Goal: Task Accomplishment & Management: Complete application form

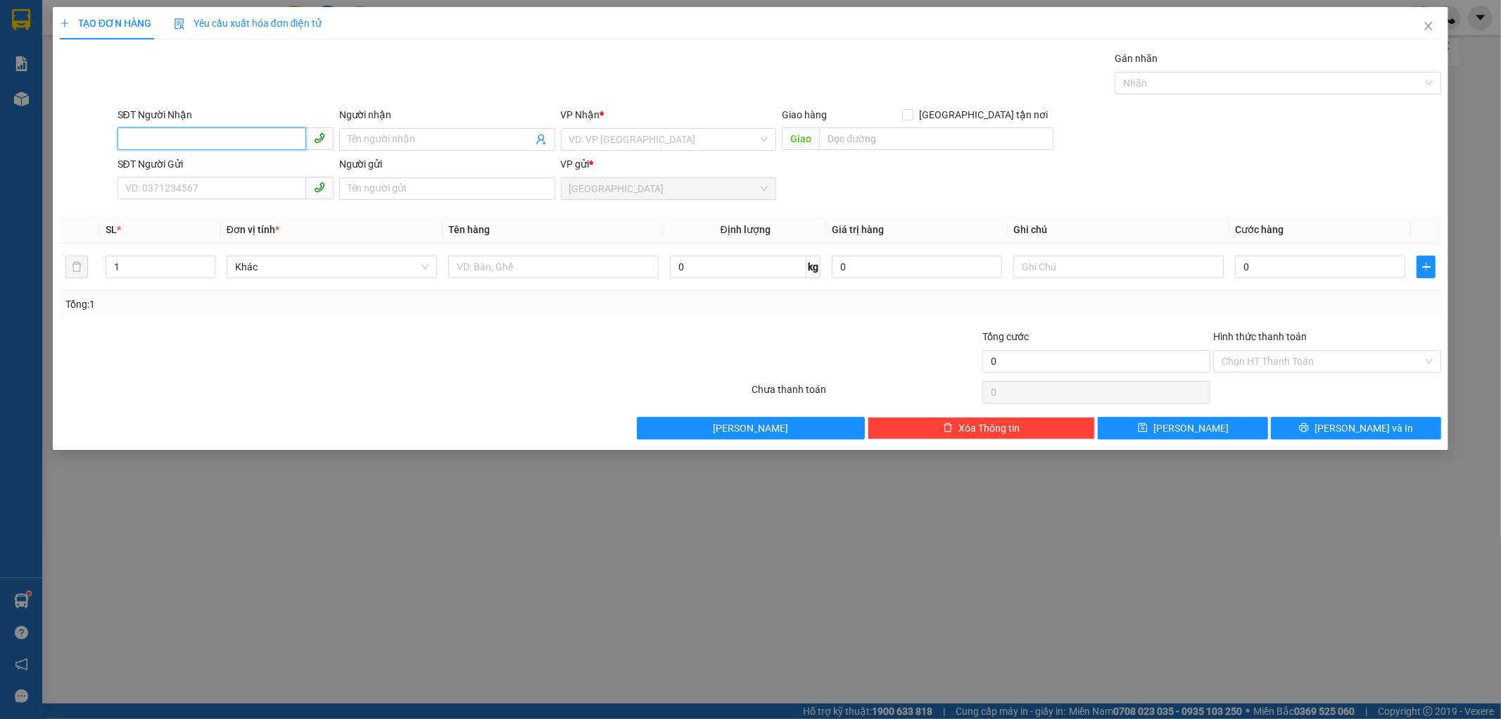
click at [237, 137] on input "SĐT Người Nhận" at bounding box center [212, 138] width 189 height 23
click at [160, 163] on div "0903851262 - BÚT" at bounding box center [225, 167] width 199 height 15
type input "0903851262"
type input "BÚT"
type input "SƠN [PERSON_NAME][GEOGRAPHIC_DATA]"
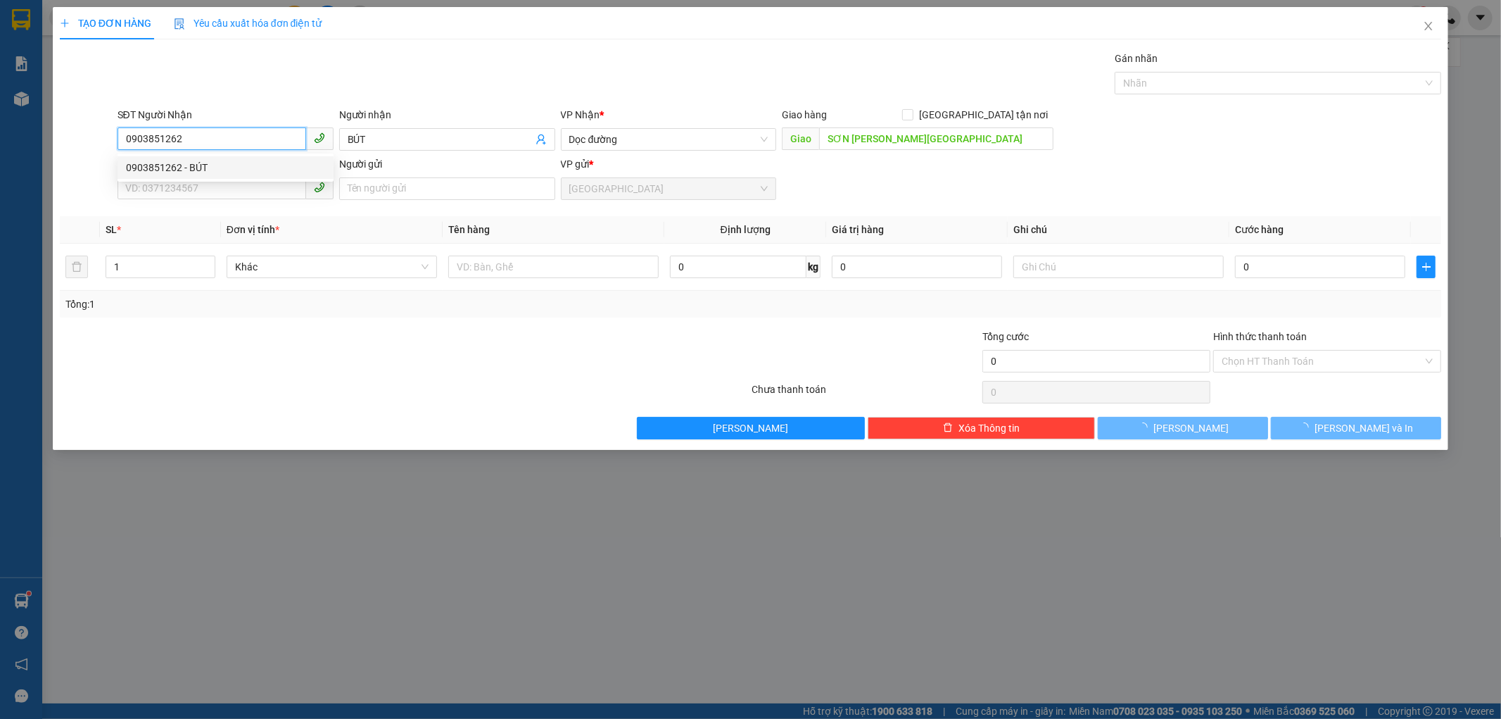
type input "60.000"
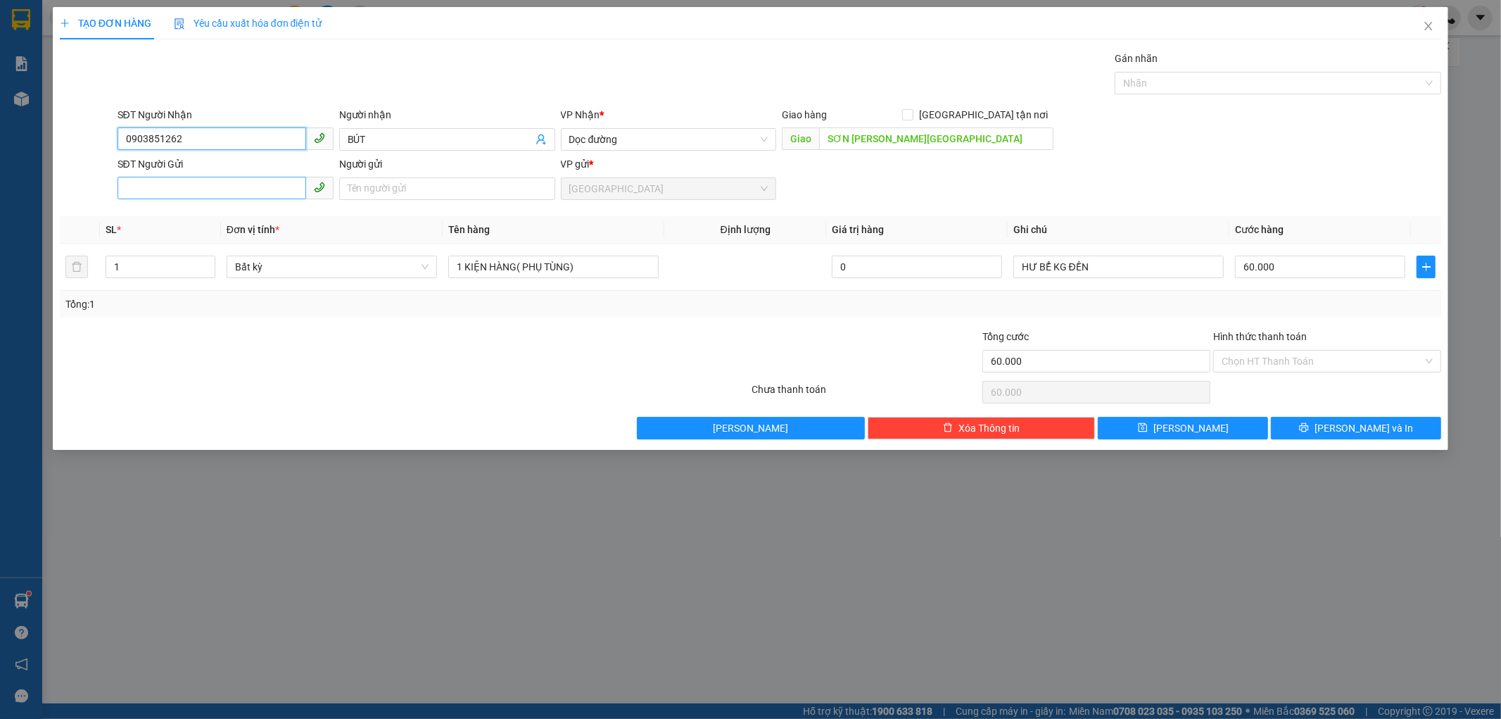
type input "0903851262"
click at [230, 193] on input "SĐT Người Gửi" at bounding box center [212, 188] width 189 height 23
type input "0913399559"
click at [354, 183] on input "Người gửi" at bounding box center [447, 188] width 216 height 23
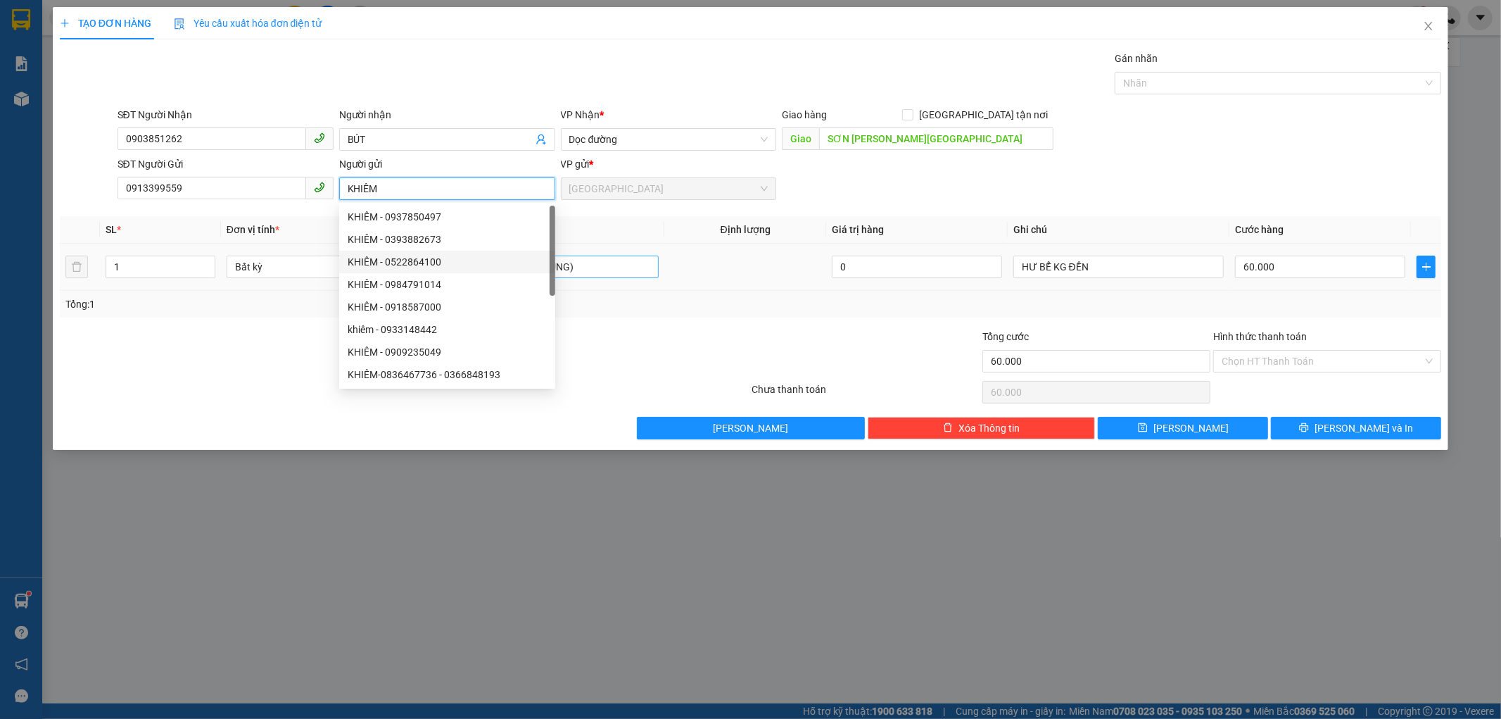
type input "KHIÊM"
click at [635, 265] on input "1 KIỆN HÀNG( PHỤ TÙNG)" at bounding box center [553, 266] width 210 height 23
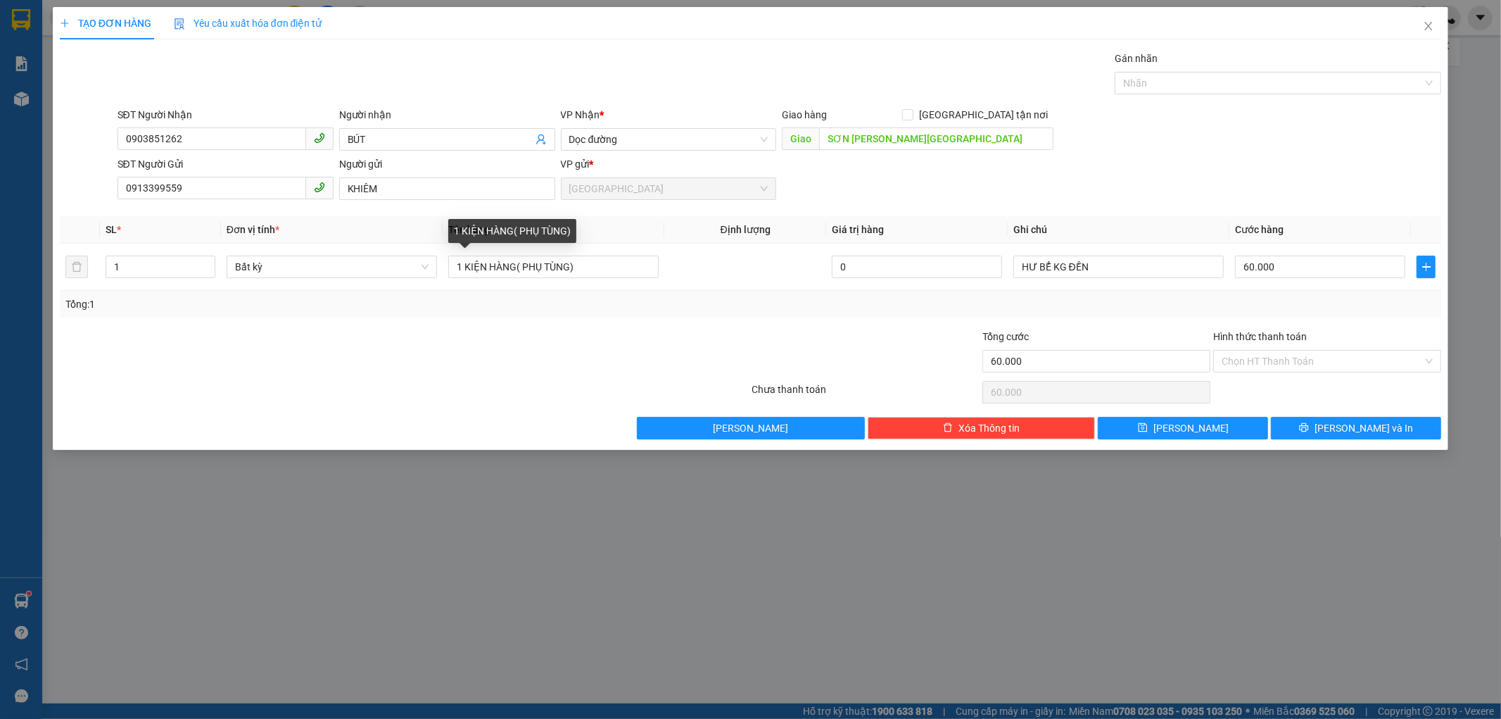
click at [629, 225] on th "Tên hàng" at bounding box center [554, 229] width 222 height 27
click at [1308, 440] on div "TẠO ĐƠN HÀNG Yêu cầu xuất hóa đơn điện tử Transit Pickup Surcharge Ids Transit …" at bounding box center [751, 228] width 1396 height 443
click at [1308, 436] on button "[PERSON_NAME] và In" at bounding box center [1356, 428] width 170 height 23
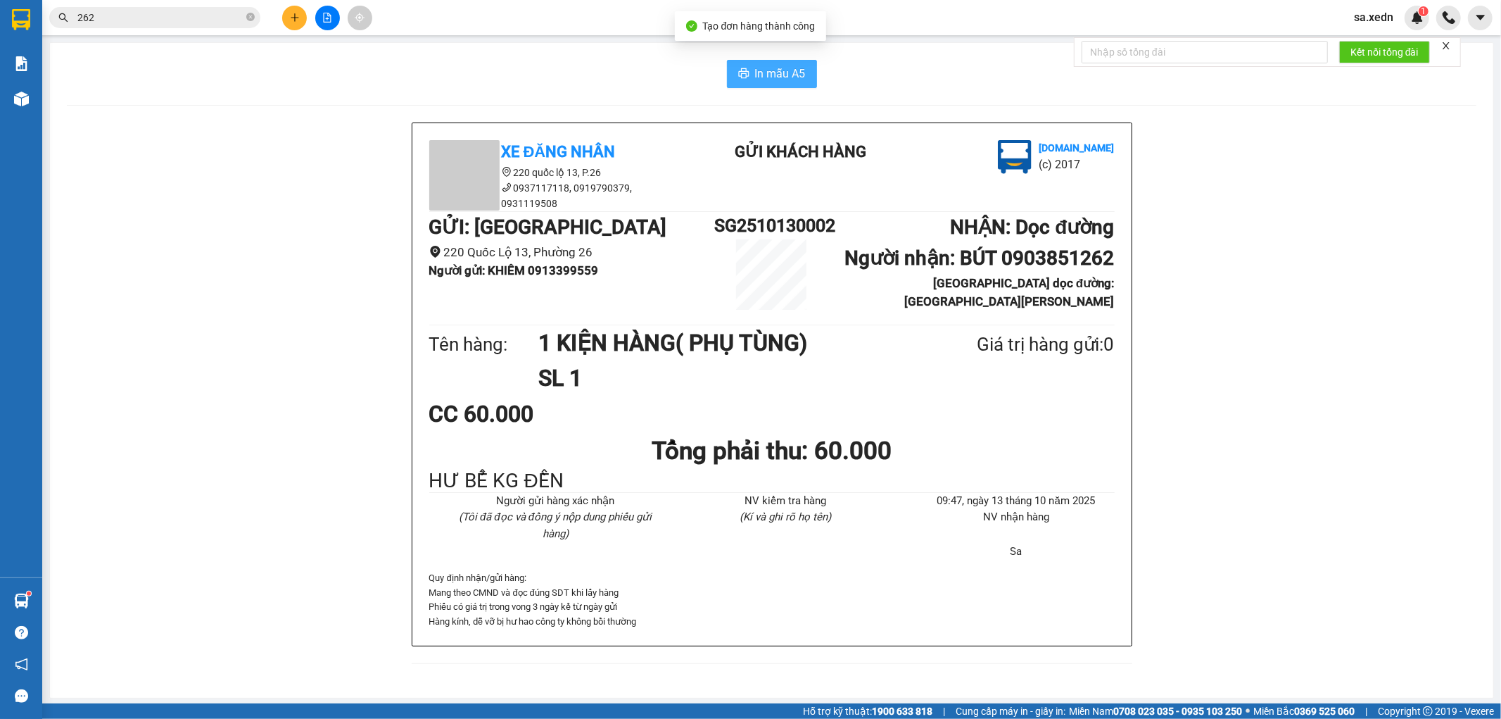
click at [769, 70] on span "In mẫu A5" at bounding box center [780, 74] width 51 height 18
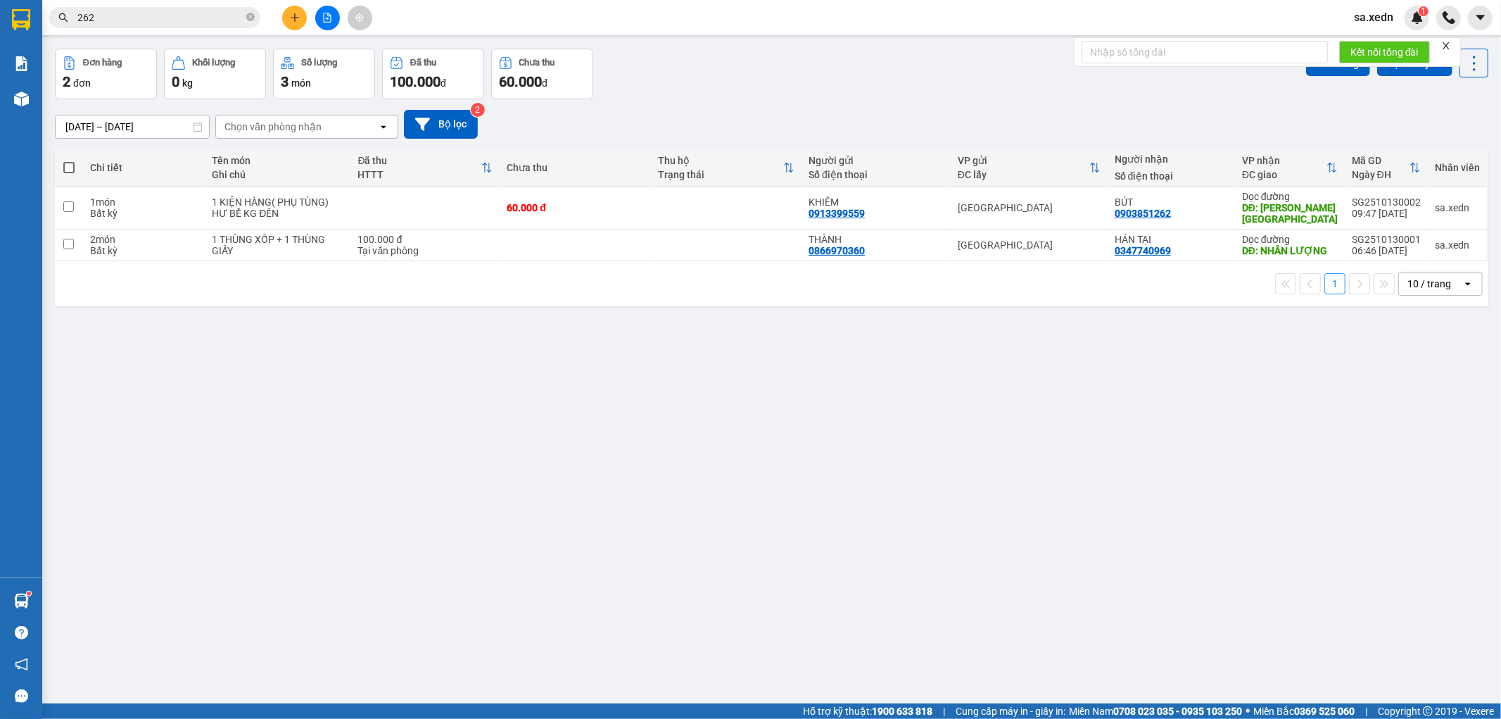
scroll to position [65, 0]
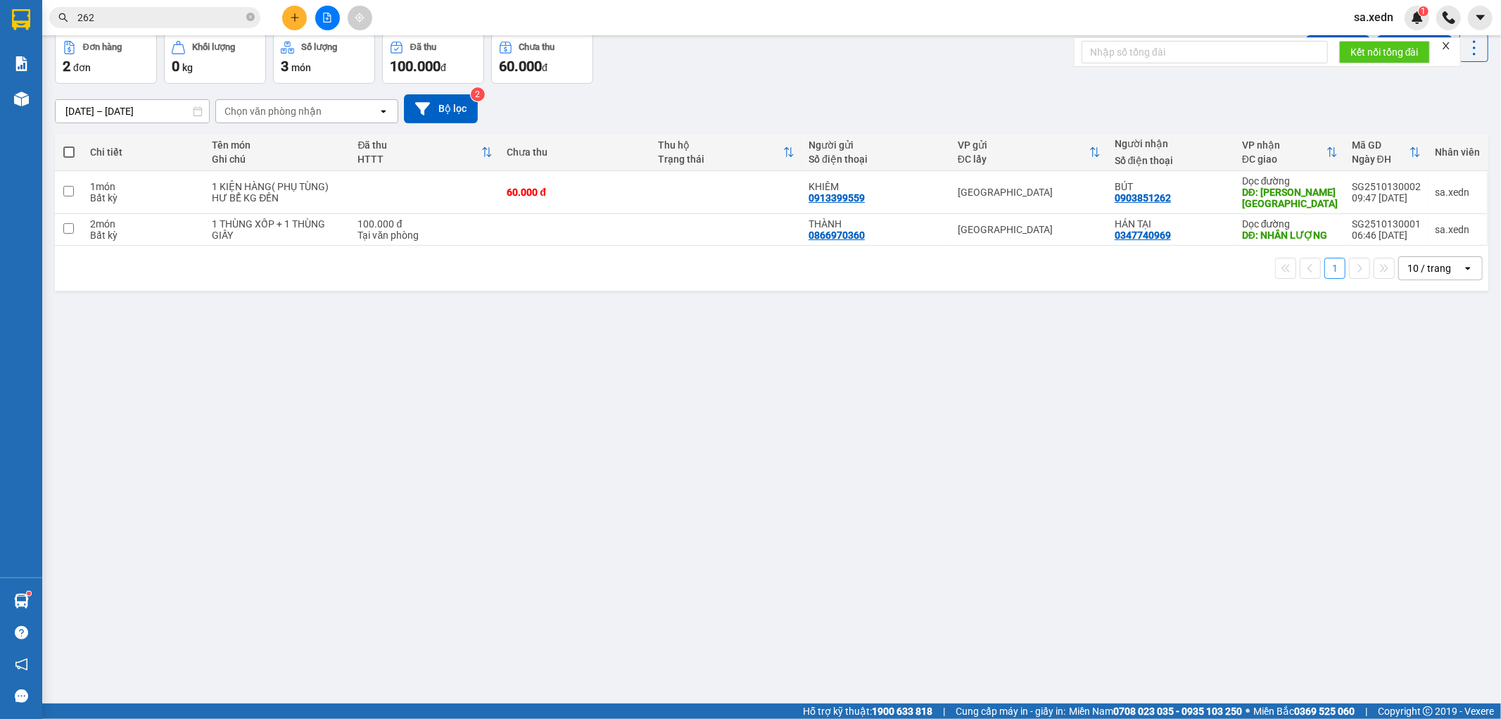
click at [144, 17] on input "262" at bounding box center [160, 17] width 166 height 15
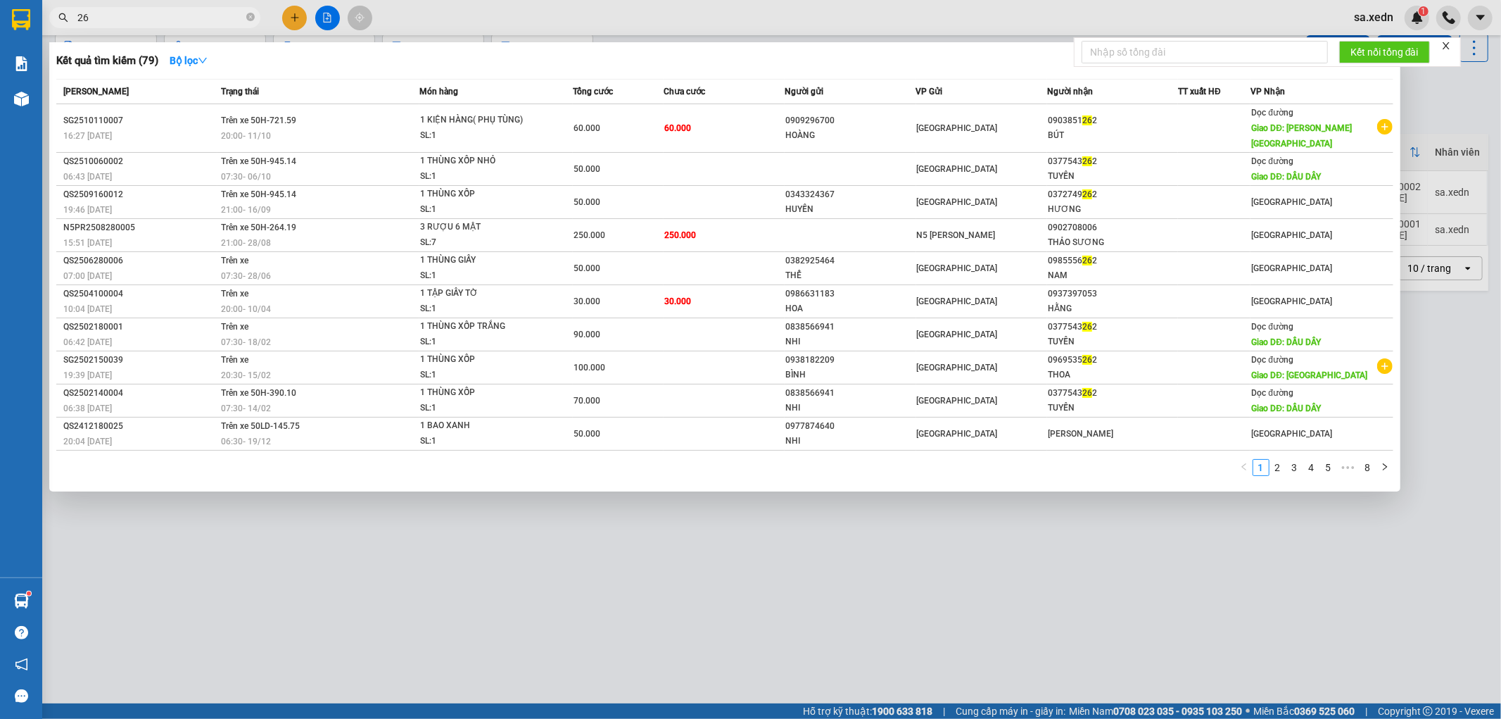
type input "2"
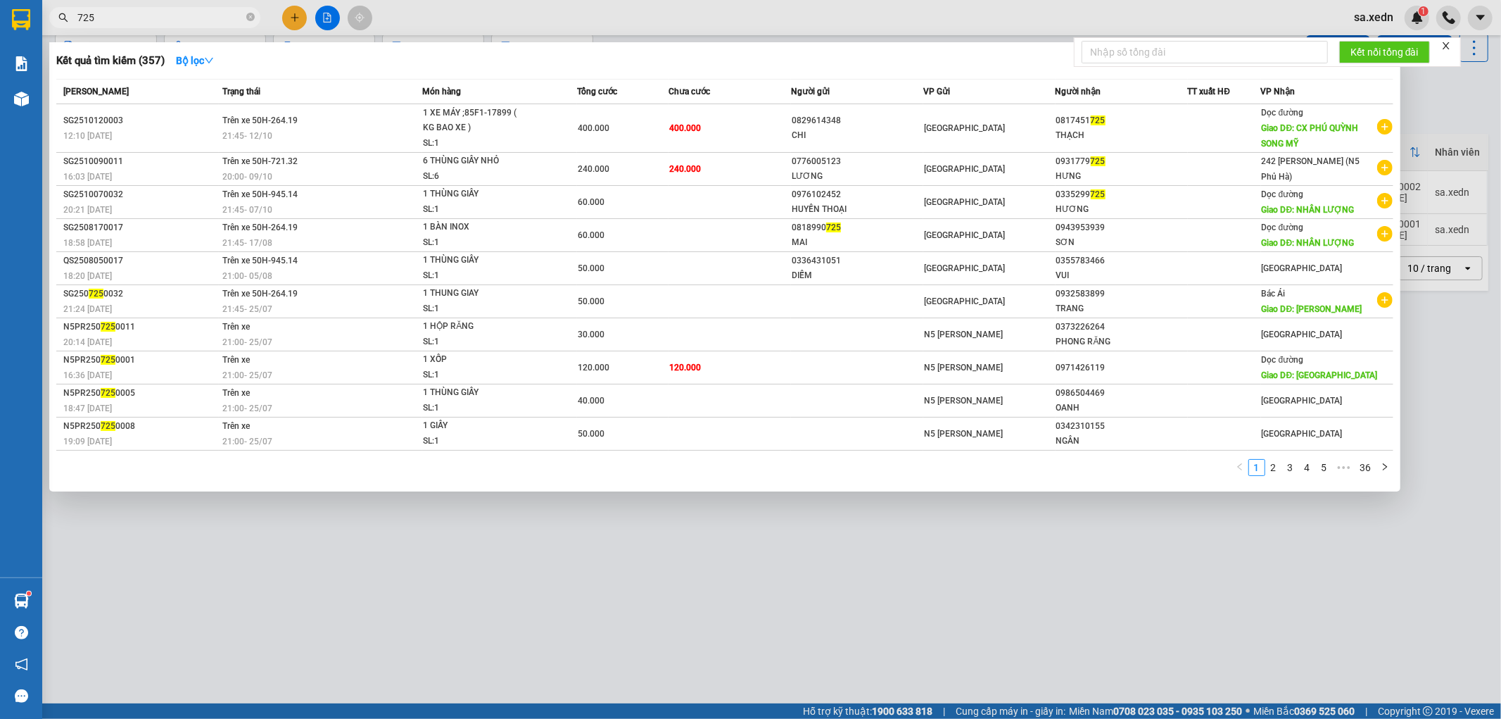
type input "725"
click at [293, 18] on div at bounding box center [750, 359] width 1501 height 719
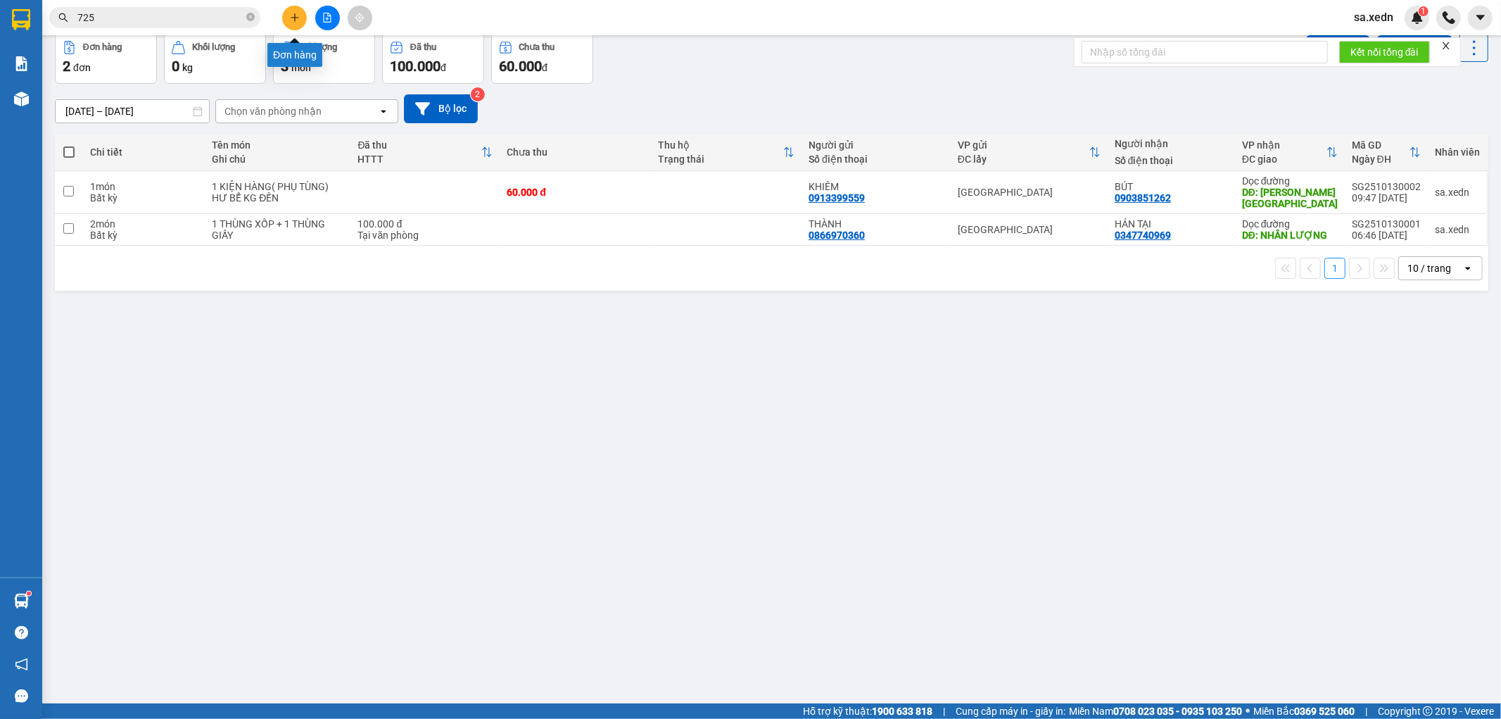
click at [296, 22] on icon "plus" at bounding box center [295, 18] width 10 height 10
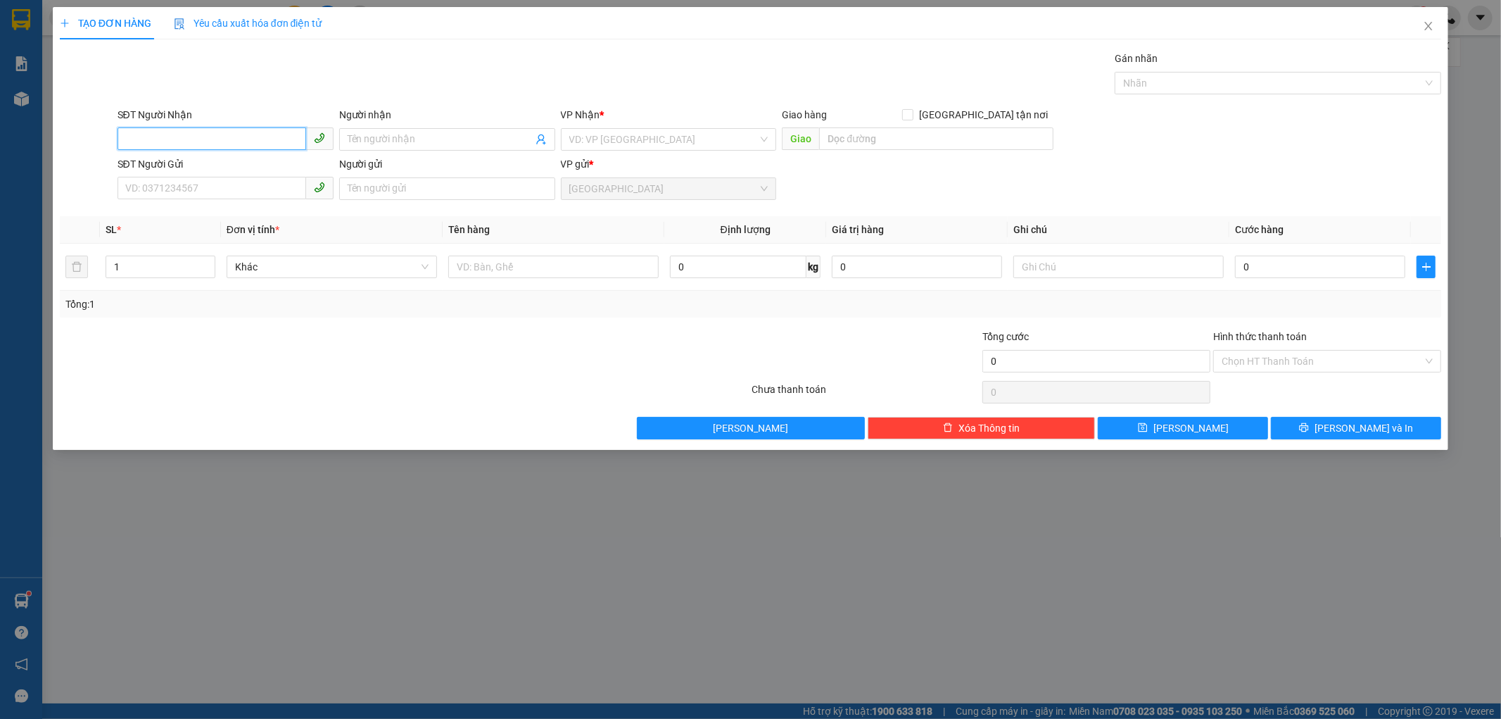
click at [195, 132] on input "SĐT Người Nhận" at bounding box center [212, 138] width 189 height 23
type input "0325059137"
click at [427, 137] on input "Người nhận" at bounding box center [440, 139] width 185 height 15
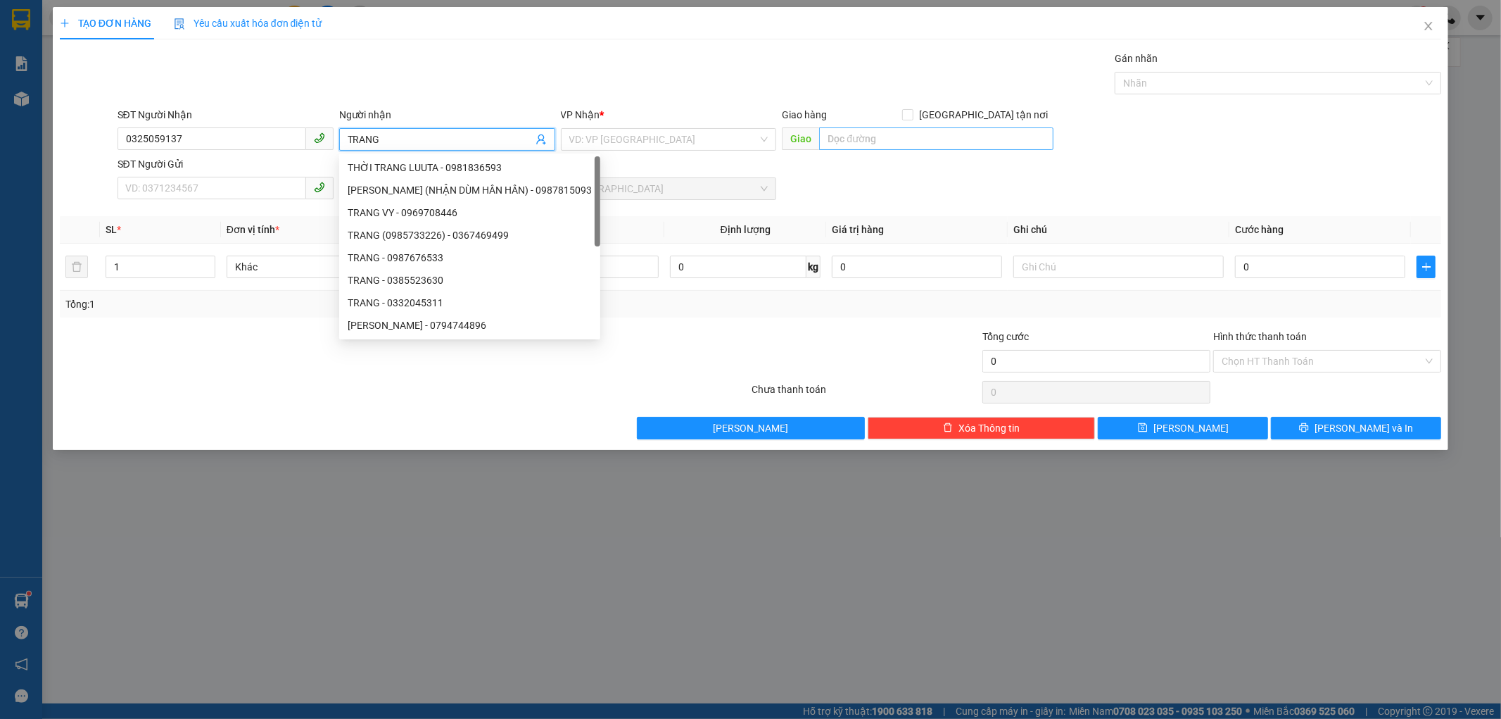
type input "TRANG"
click at [916, 128] on input "text" at bounding box center [936, 138] width 234 height 23
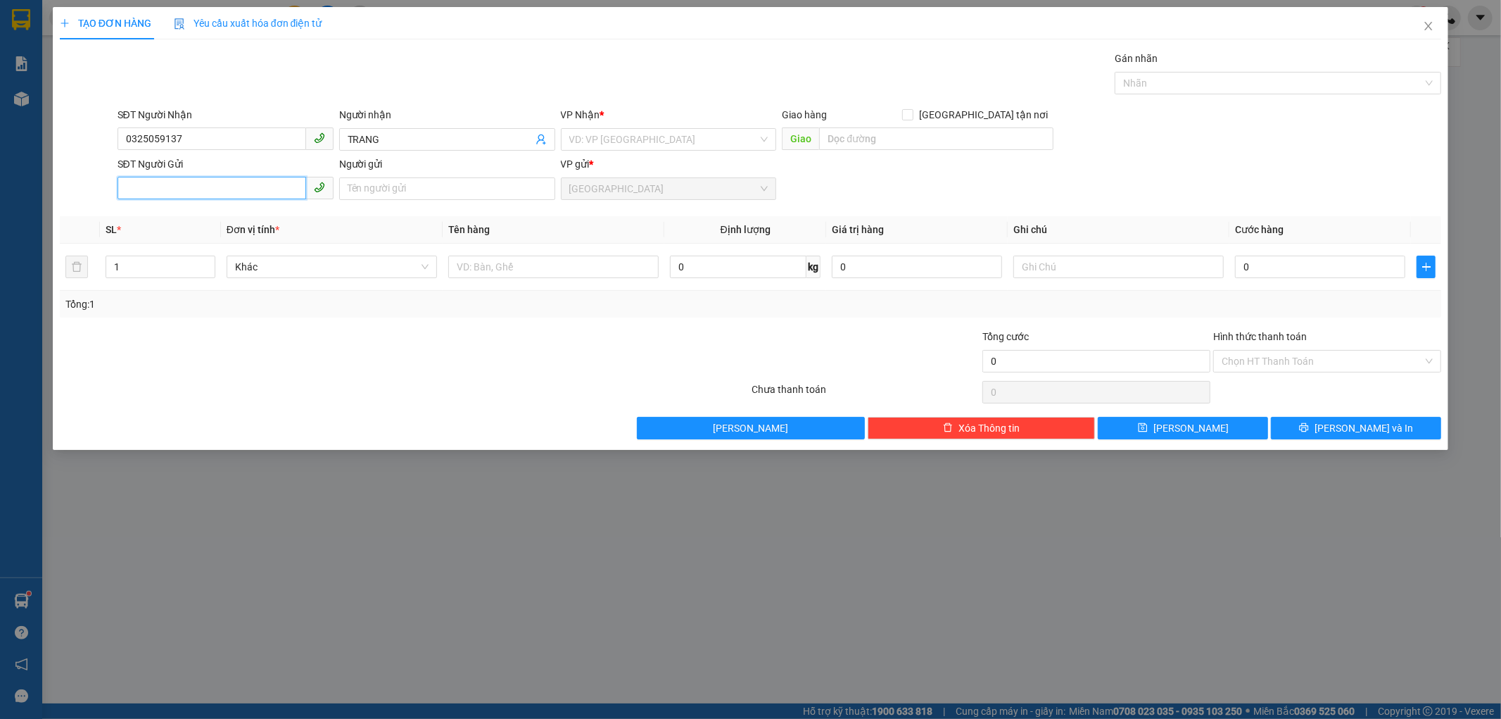
click at [149, 197] on input "SĐT Người Gửi" at bounding box center [212, 188] width 189 height 23
type input "0909698198"
click at [370, 184] on input "Người gửi" at bounding box center [447, 188] width 216 height 23
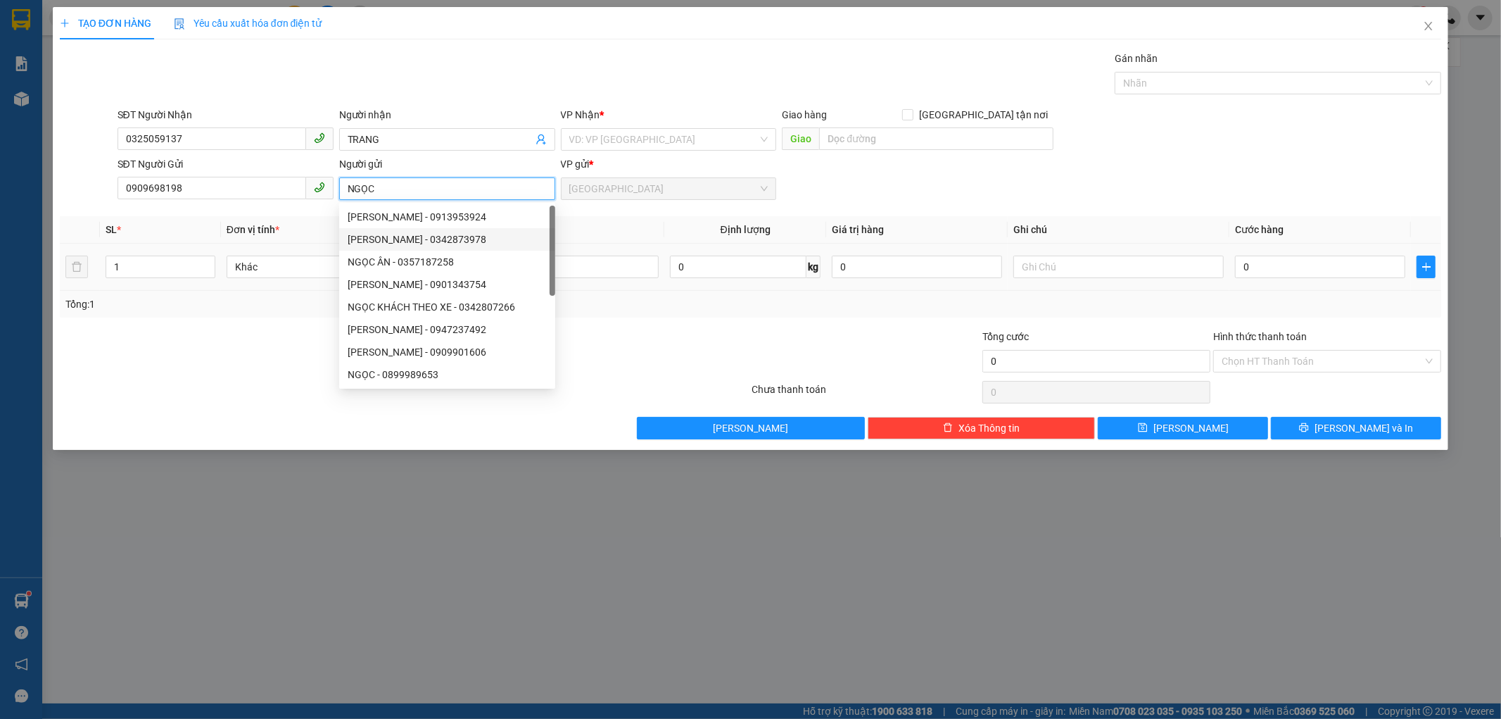
type input "NGỌC"
click at [157, 282] on td "1" at bounding box center [160, 267] width 121 height 47
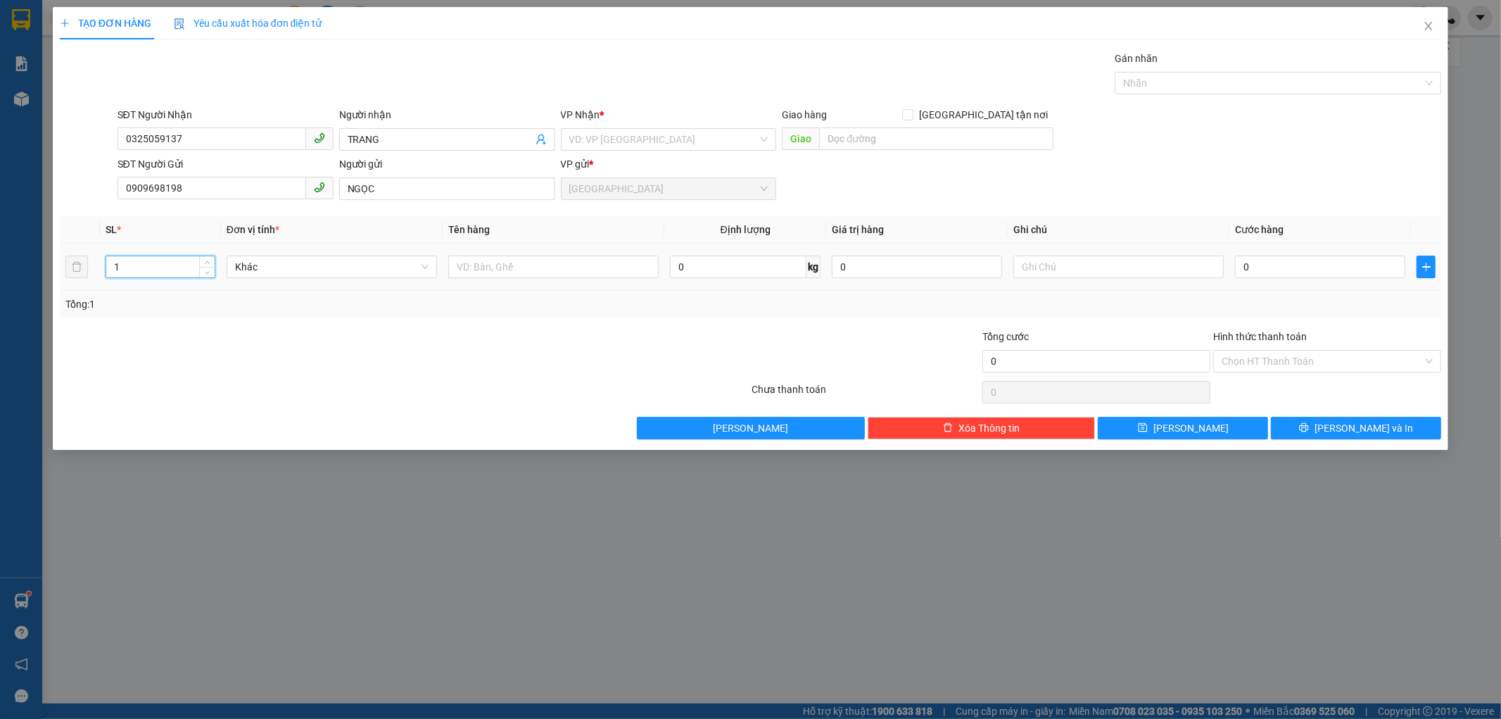
click at [125, 260] on input "1" at bounding box center [160, 266] width 108 height 21
type input "2"
click at [460, 270] on input "text" at bounding box center [553, 266] width 210 height 23
type input "2 THÙNG GIẤY"
click at [1236, 270] on input "0" at bounding box center [1320, 266] width 170 height 23
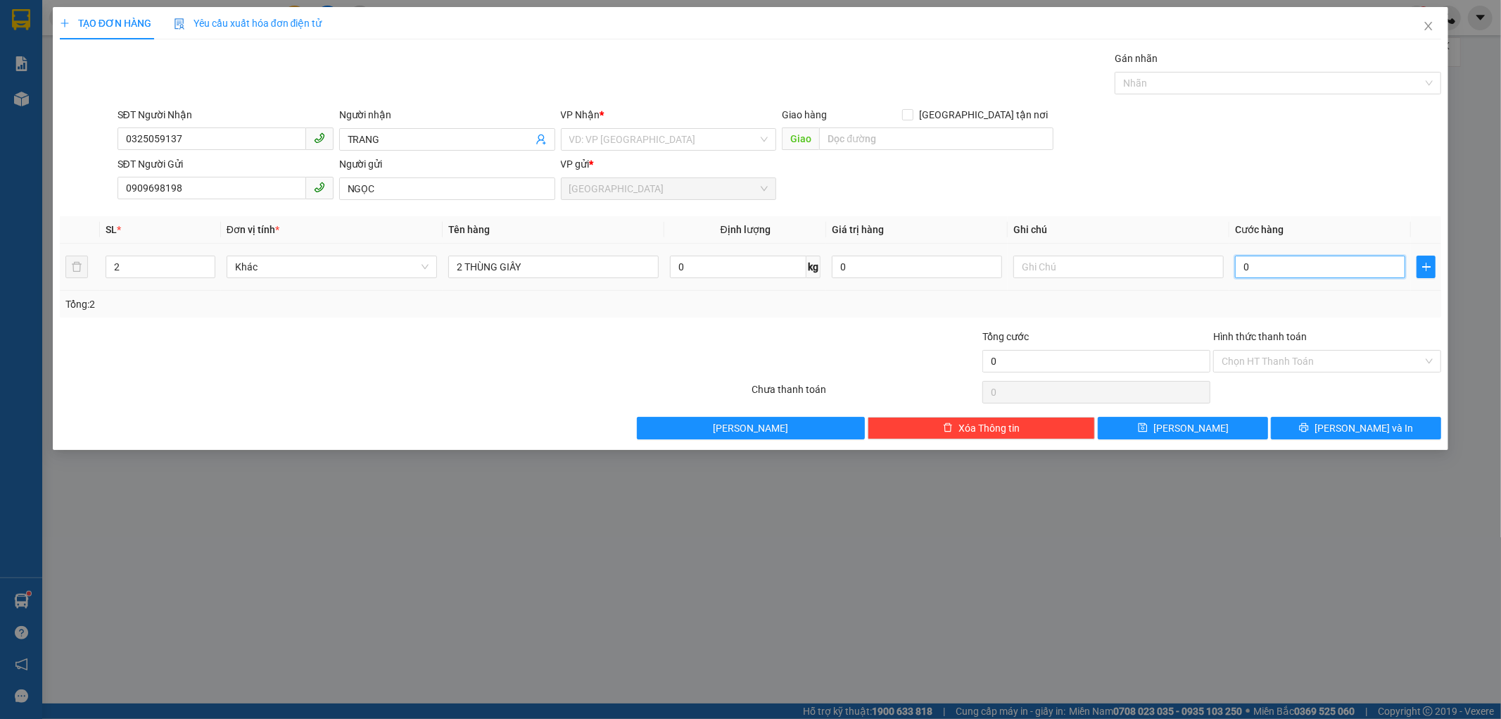
type input "1"
type input "10"
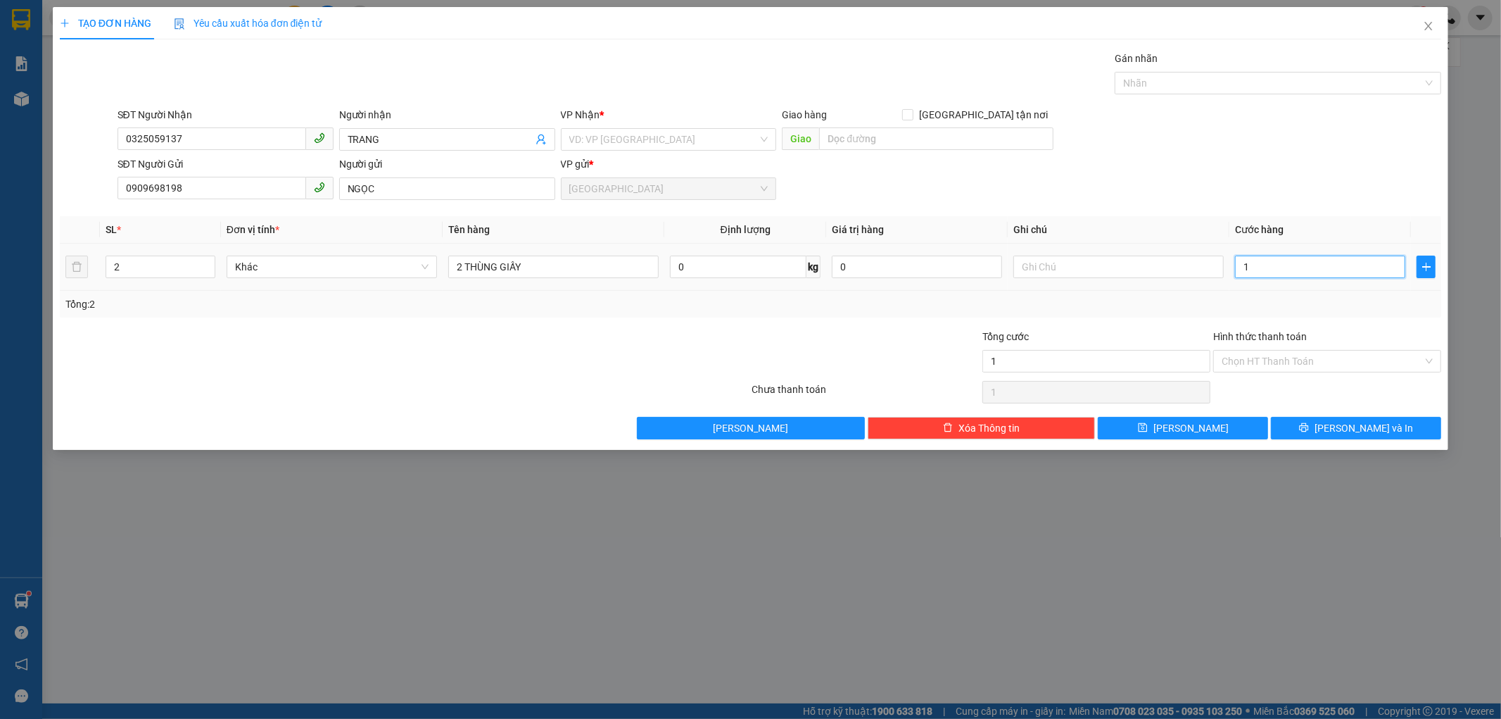
type input "10"
type input "100"
type input "100.000"
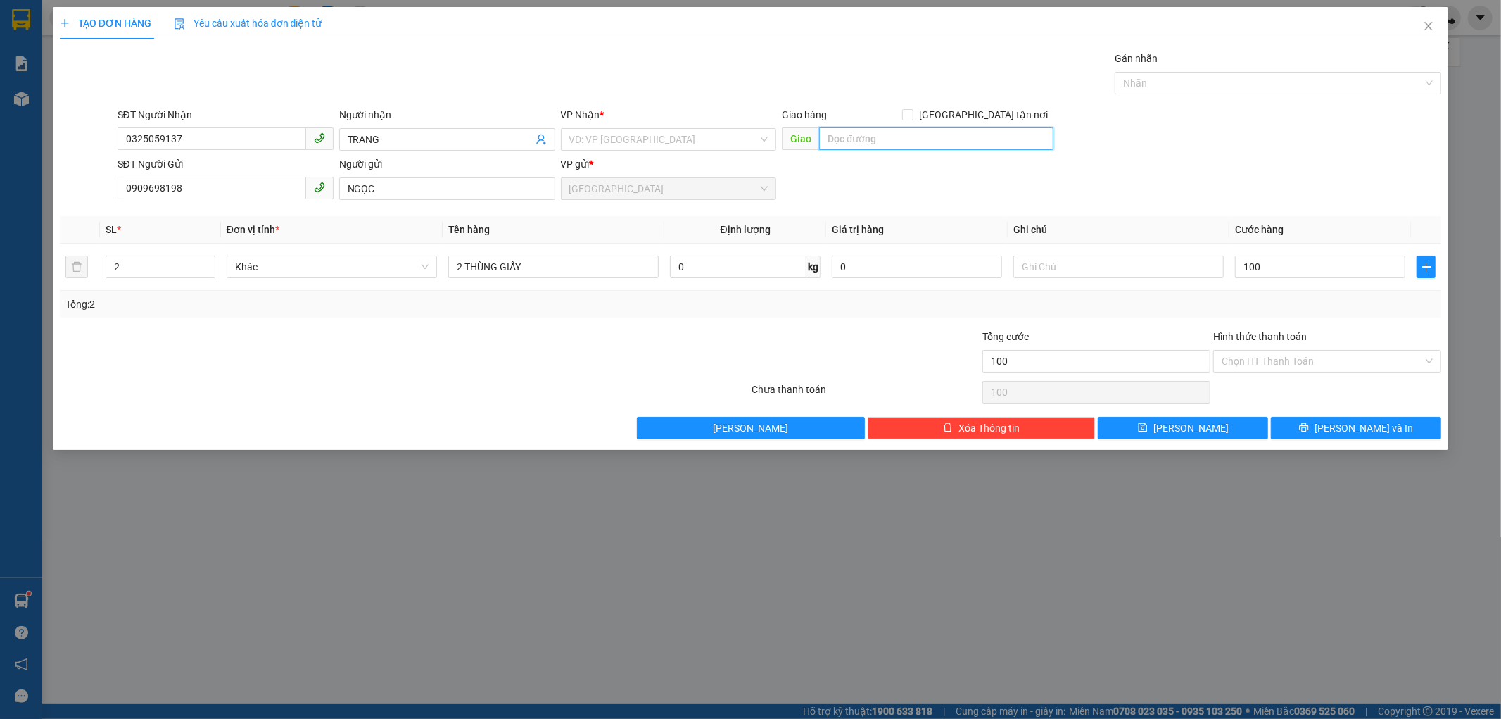
type input "100.000"
click at [848, 141] on input "text" at bounding box center [936, 138] width 234 height 23
type input "3 CỤM BẮC [GEOGRAPHIC_DATA]"
click at [1050, 263] on input "text" at bounding box center [1119, 266] width 210 height 23
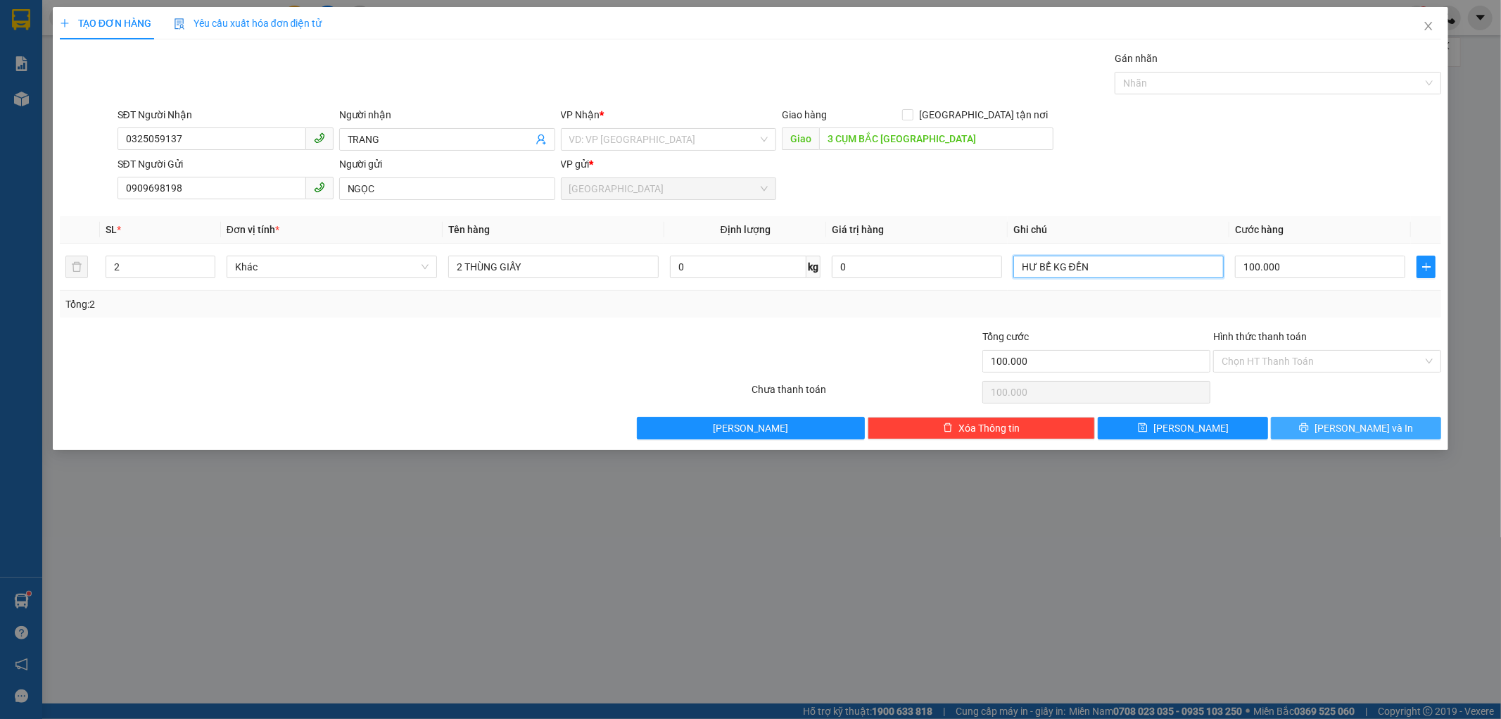
type input "HƯ BỂ KG ĐỀN"
click at [1370, 430] on span "[PERSON_NAME] và In" at bounding box center [1364, 427] width 99 height 15
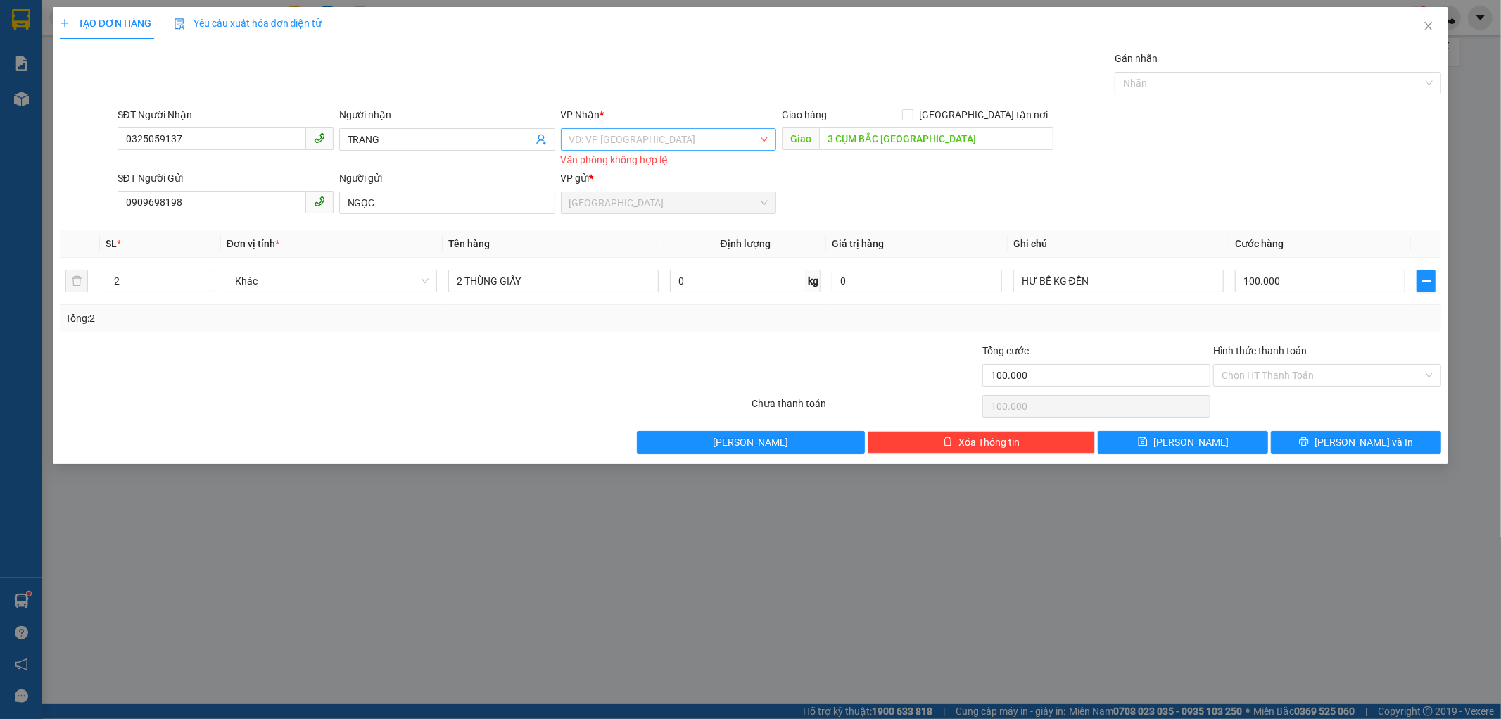
click at [705, 142] on input "search" at bounding box center [663, 139] width 189 height 21
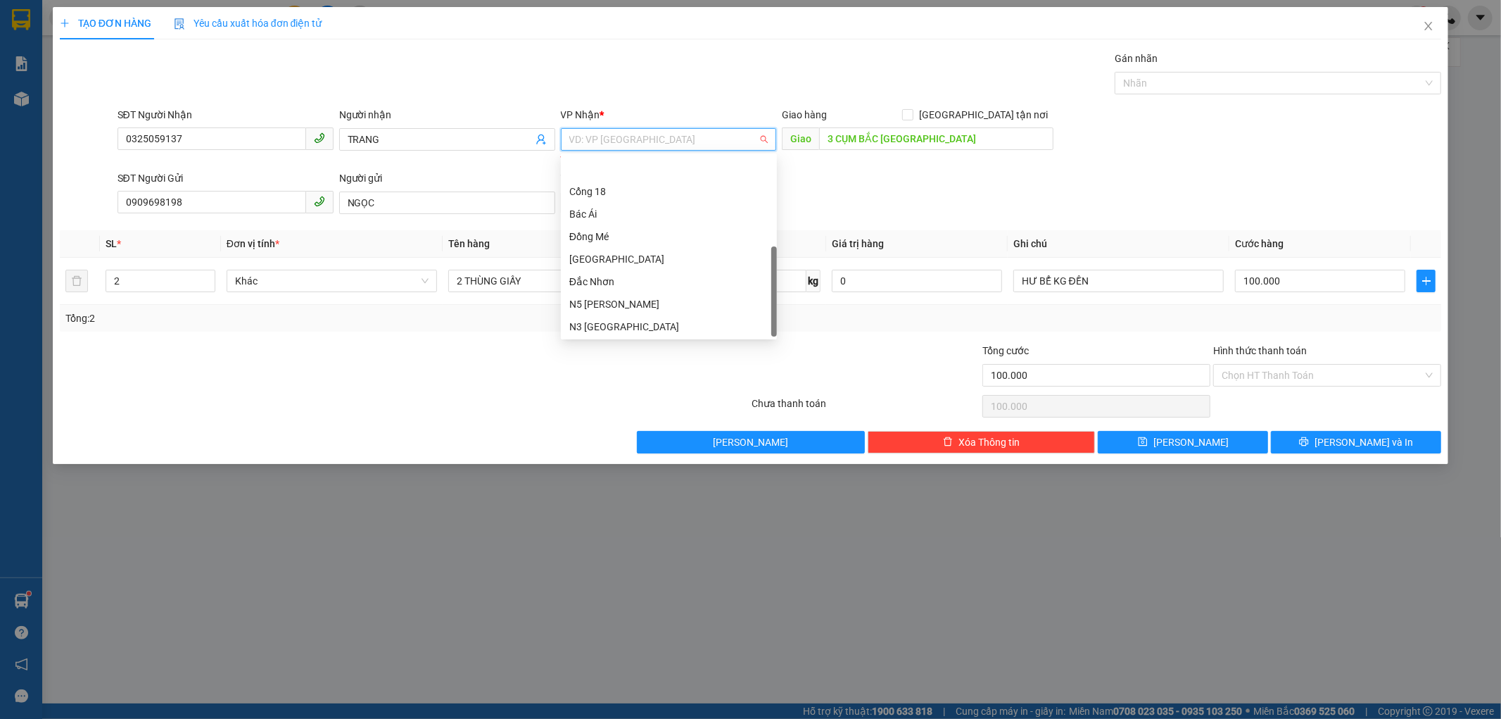
scroll to position [202, 0]
click at [631, 296] on div "Dọc đường" at bounding box center [668, 303] width 199 height 15
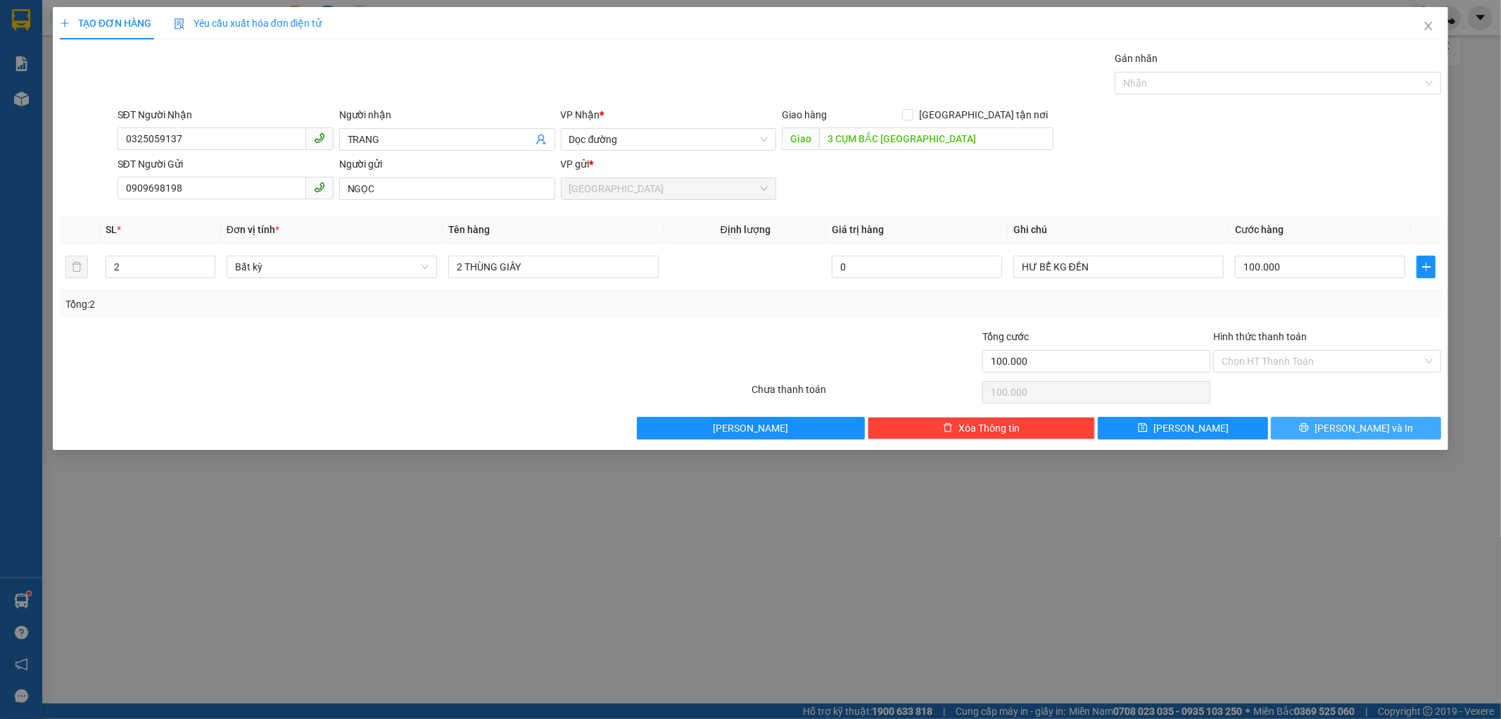
click at [1309, 430] on icon "printer" at bounding box center [1304, 427] width 10 height 10
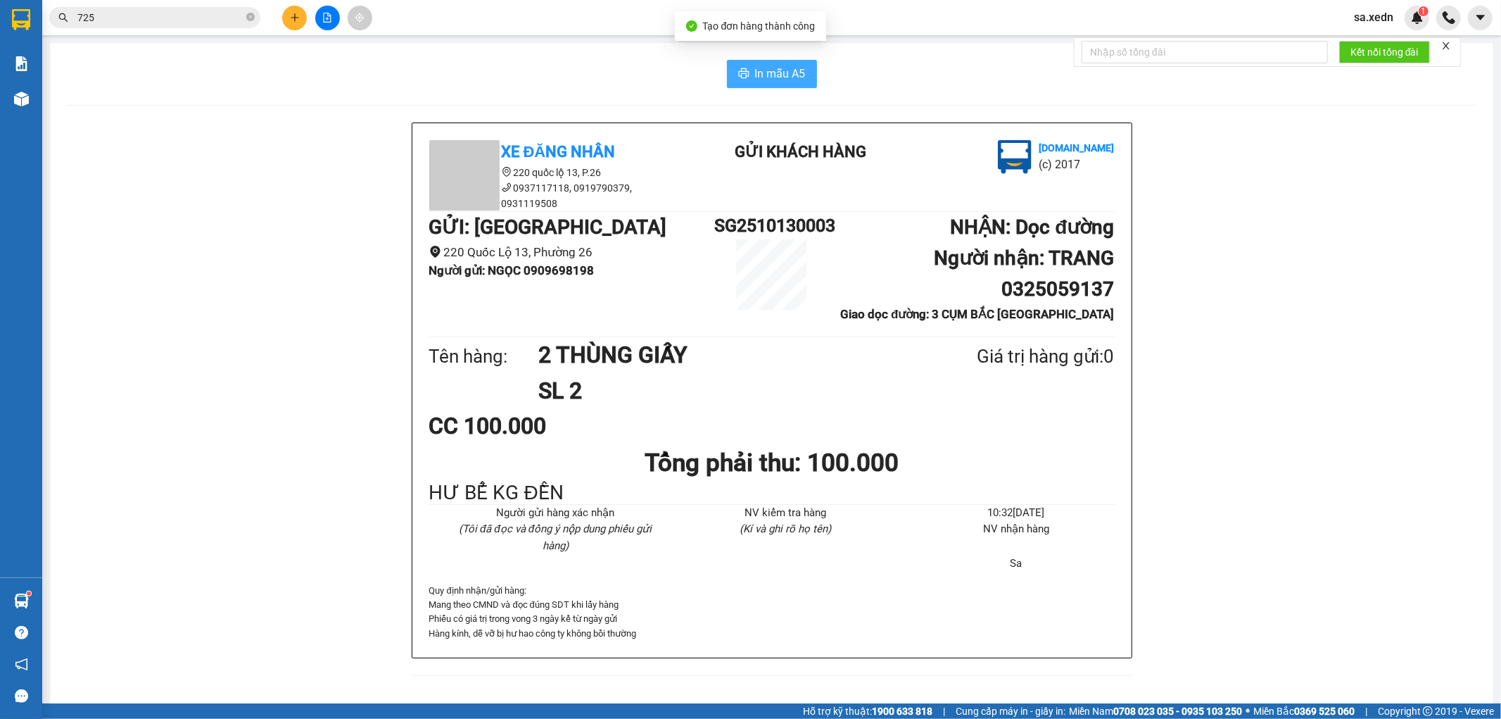
click at [776, 70] on span "In mẫu A5" at bounding box center [780, 74] width 51 height 18
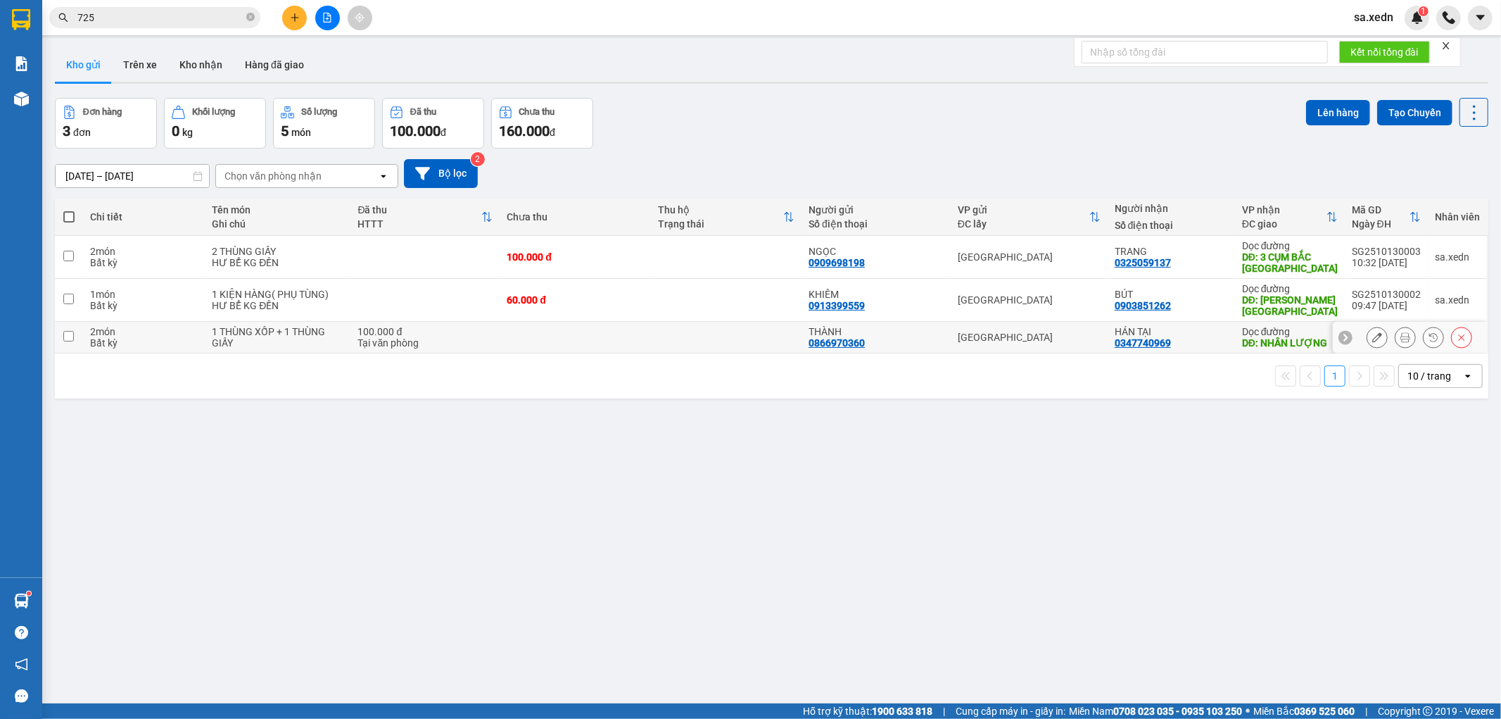
click at [64, 339] on input "checkbox" at bounding box center [68, 336] width 11 height 11
checkbox input "true"
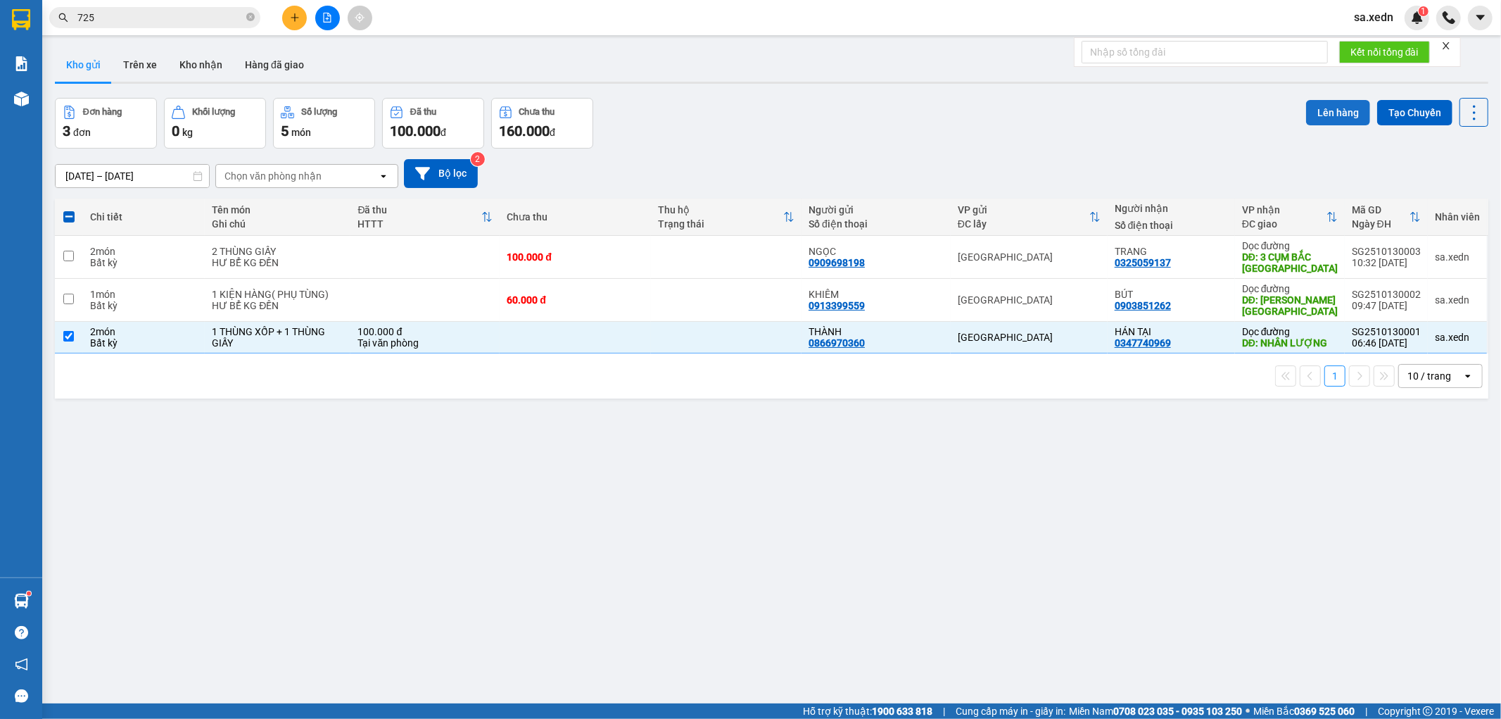
click at [1309, 115] on button "Lên hàng" at bounding box center [1338, 112] width 64 height 25
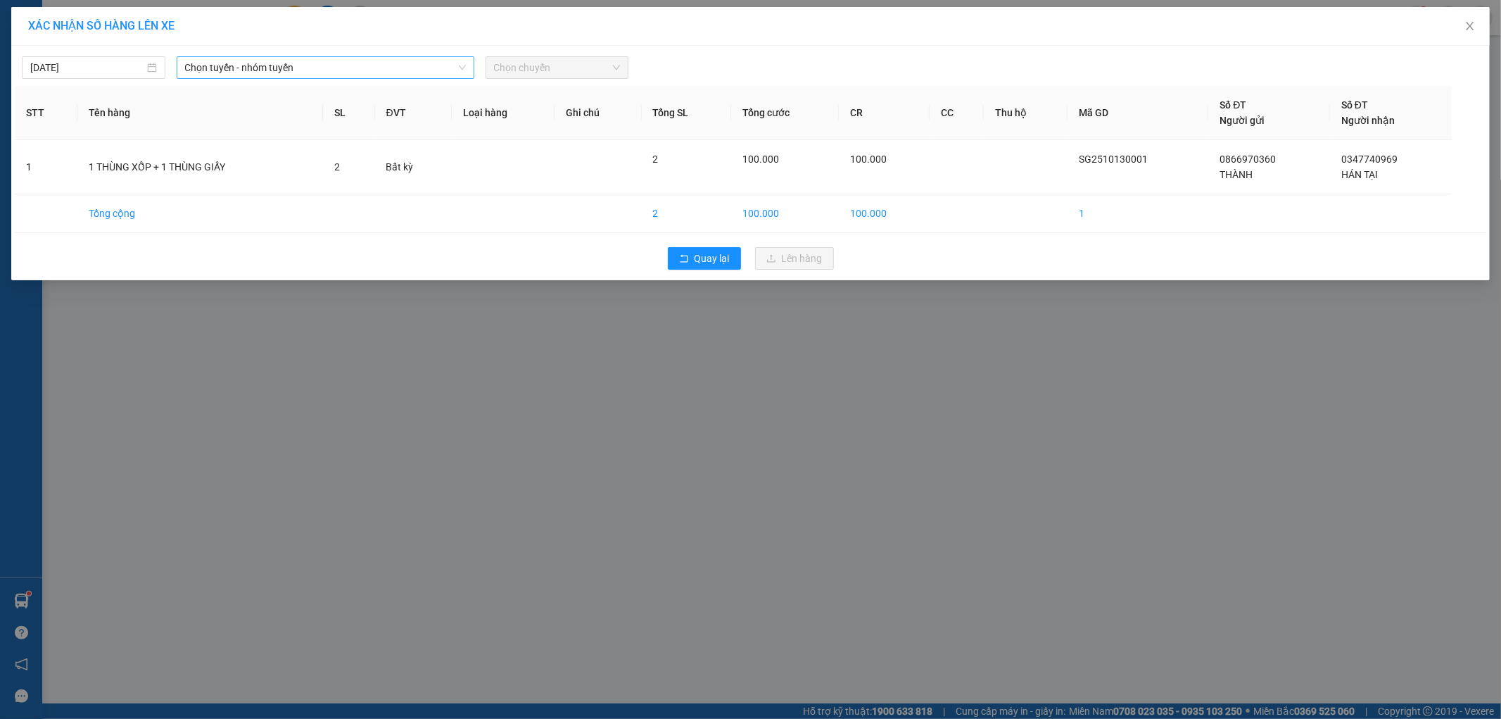
click at [197, 61] on span "Chọn tuyến - nhóm tuyến" at bounding box center [325, 67] width 281 height 21
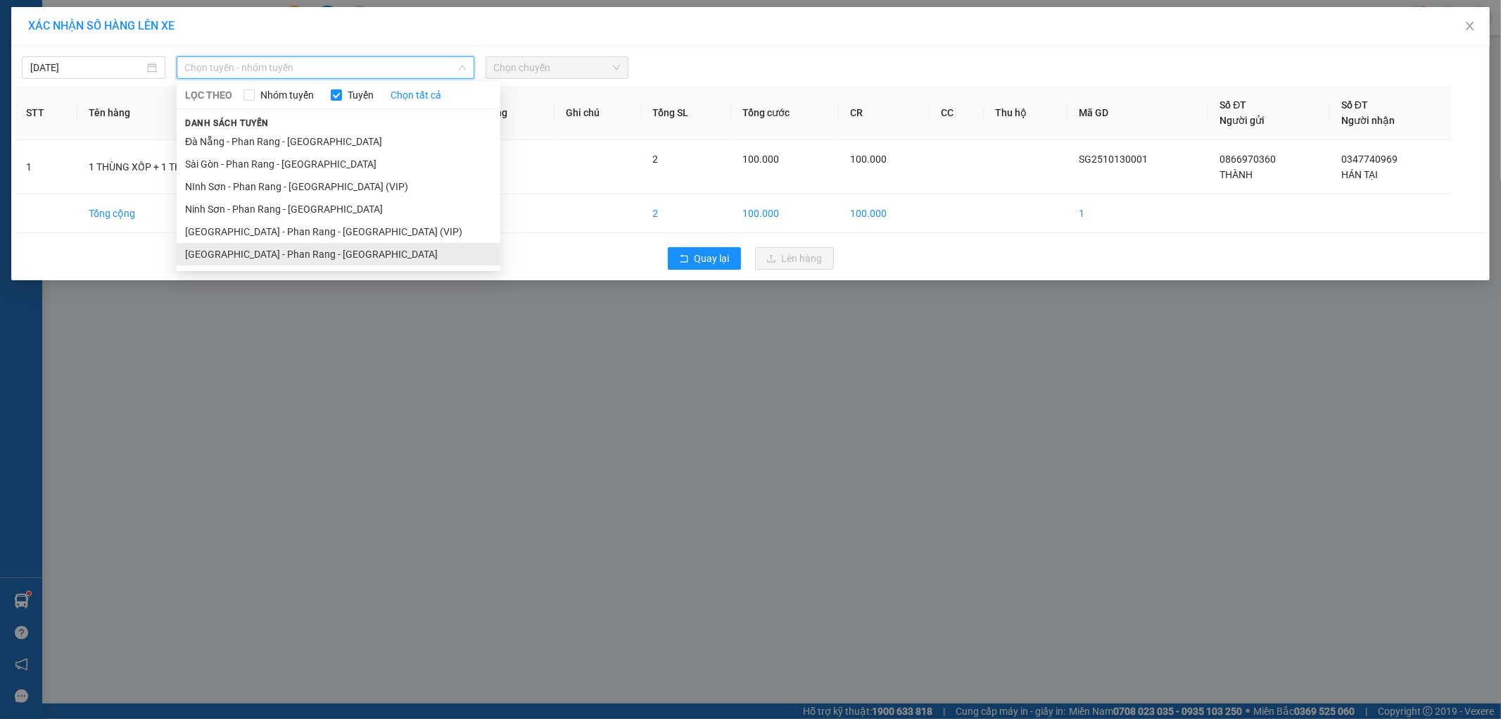
click at [230, 257] on li "[GEOGRAPHIC_DATA] - Phan Rang - [GEOGRAPHIC_DATA]" at bounding box center [339, 254] width 324 height 23
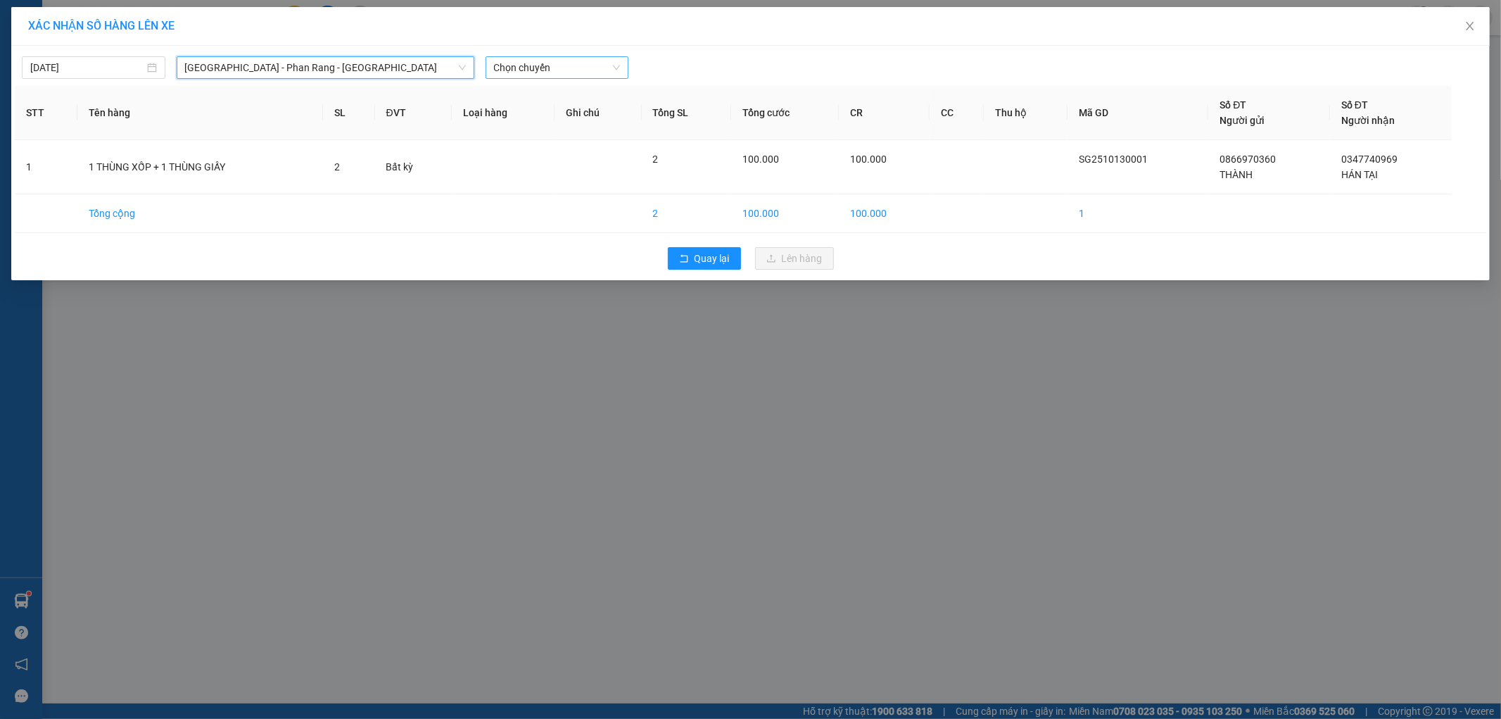
click at [572, 69] on span "Chọn chuyến" at bounding box center [557, 67] width 127 height 21
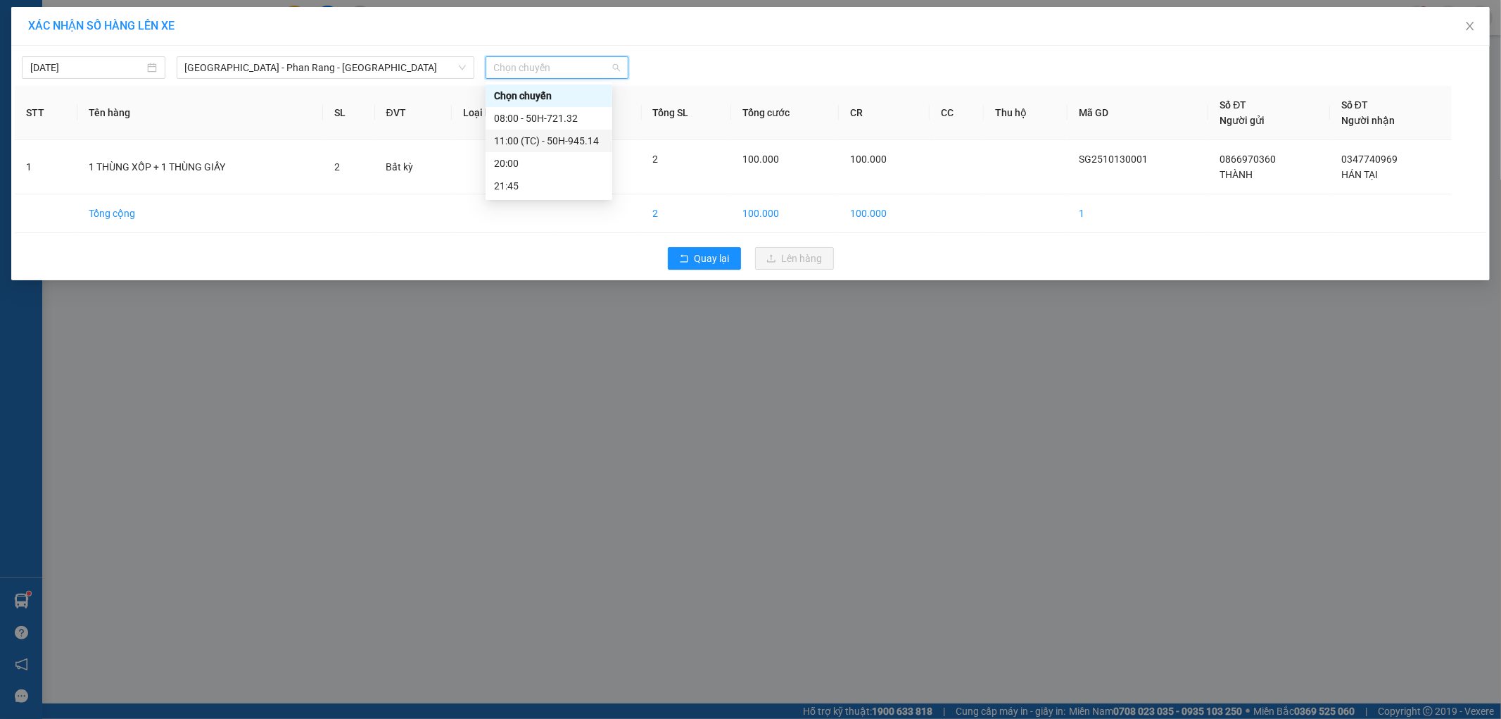
click at [545, 144] on div "11:00 (TC) - 50H-945.14" at bounding box center [549, 140] width 110 height 15
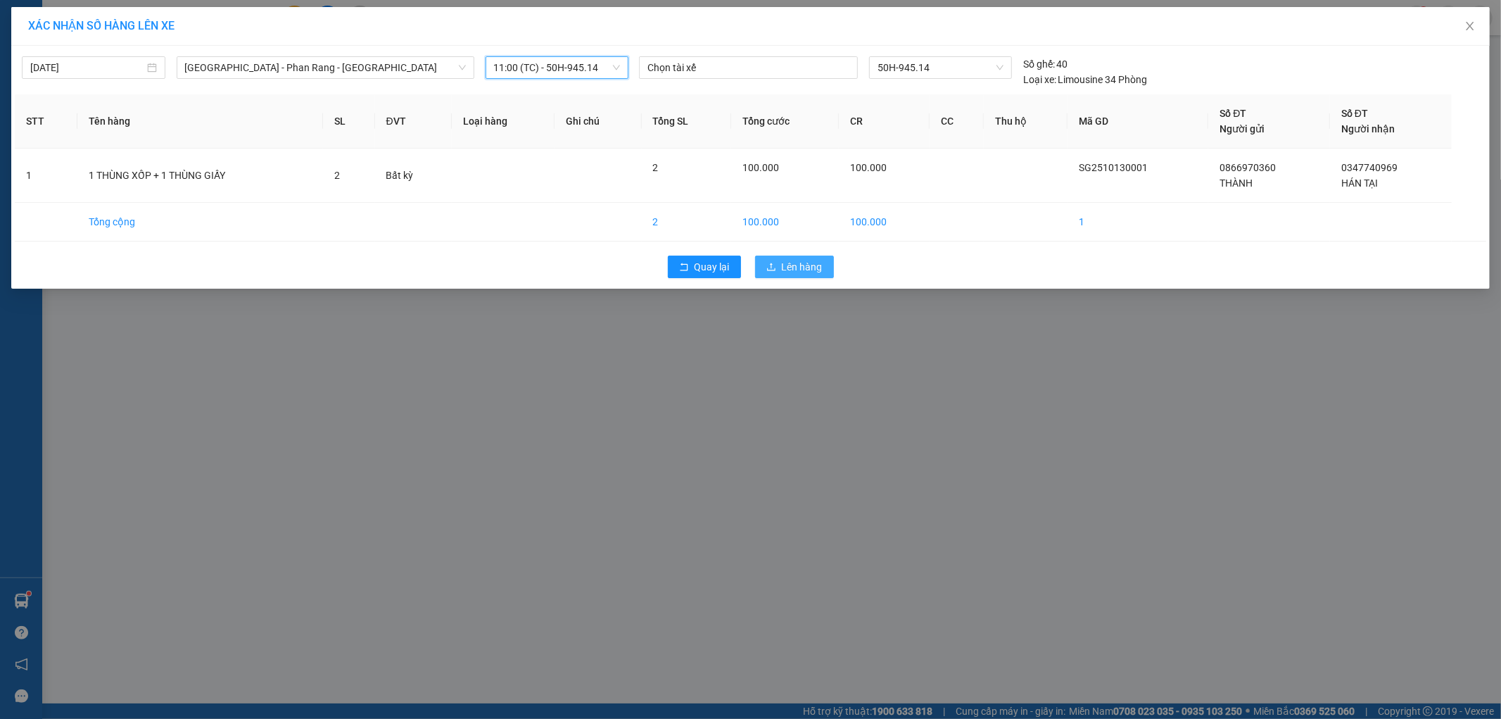
click at [826, 258] on button "Lên hàng" at bounding box center [794, 266] width 79 height 23
